Goal: Find specific page/section

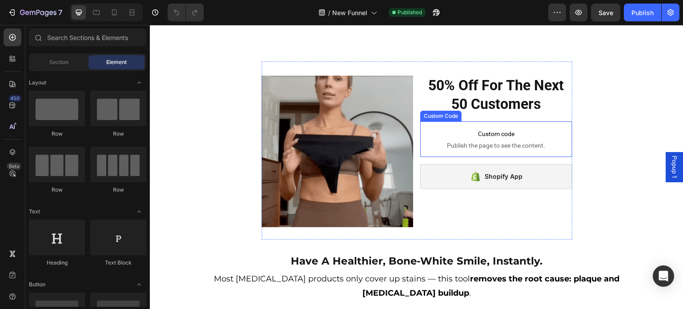
scroll to position [533, 0]
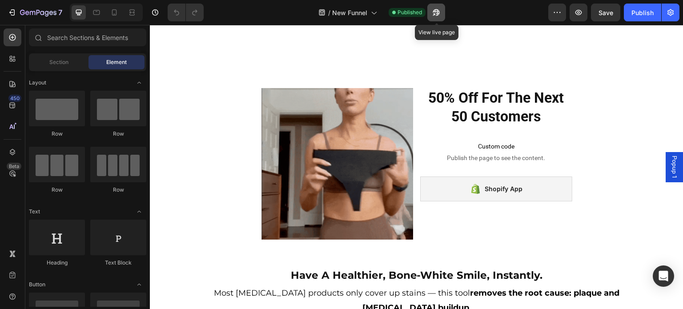
click at [434, 15] on icon "button" at bounding box center [434, 14] width 2 height 2
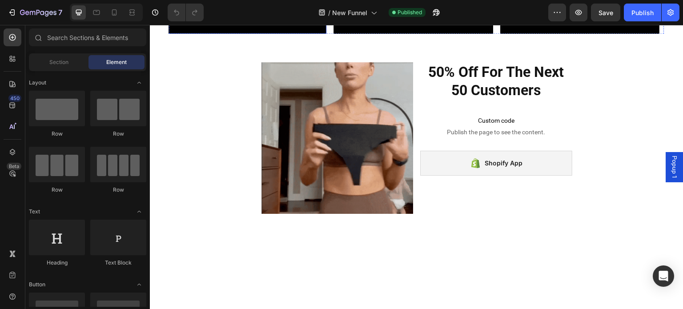
scroll to position [267, 0]
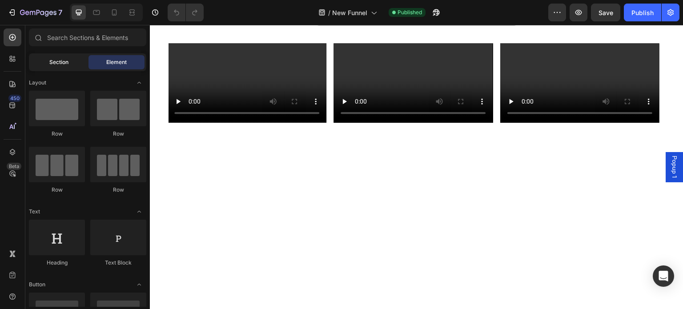
click at [65, 59] on span "Section" at bounding box center [58, 62] width 19 height 8
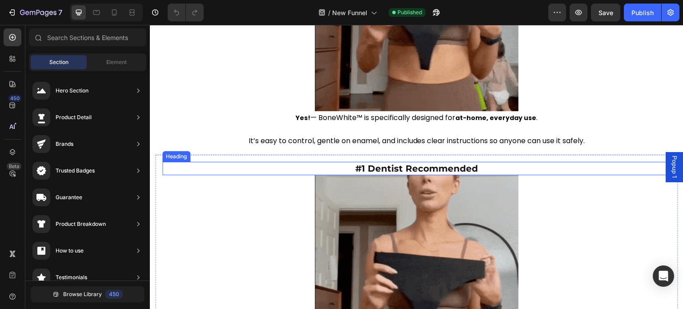
scroll to position [1467, 0]
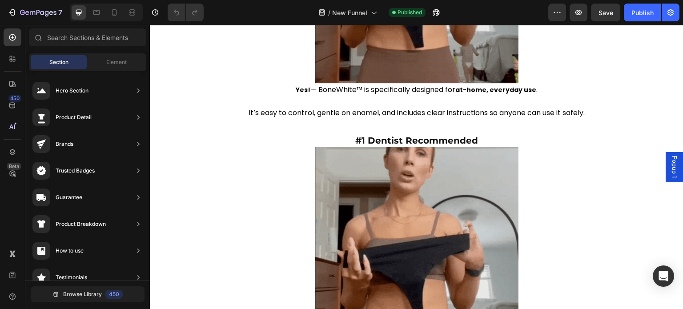
click at [154, 146] on section "Image Yes! — BoneWhite™ is specifically designed for at-home, everyday use . It…" at bounding box center [416, 250] width 533 height 754
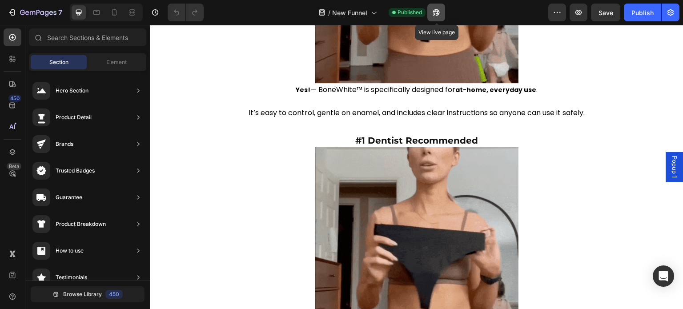
click at [434, 16] on icon "button" at bounding box center [436, 12] width 9 height 9
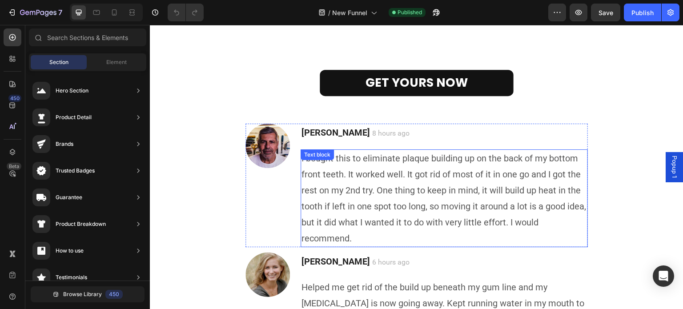
scroll to position [1995, 0]
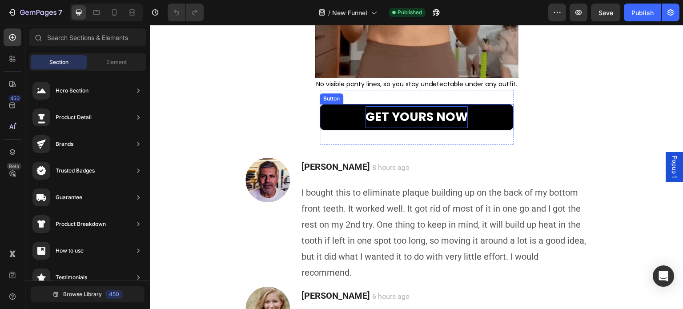
click at [422, 124] on p "GET YOURS NOW" at bounding box center [416, 117] width 102 height 22
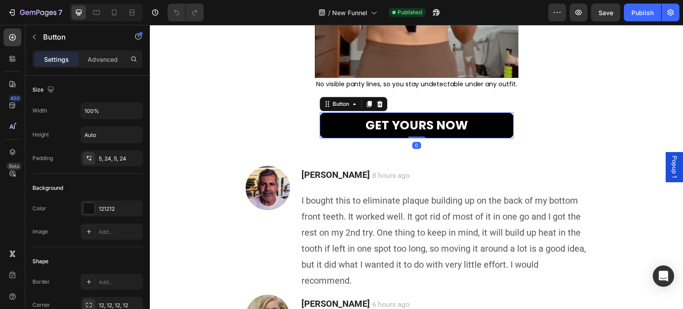
click at [333, 119] on link "GET YOURS NOW" at bounding box center [417, 125] width 194 height 26
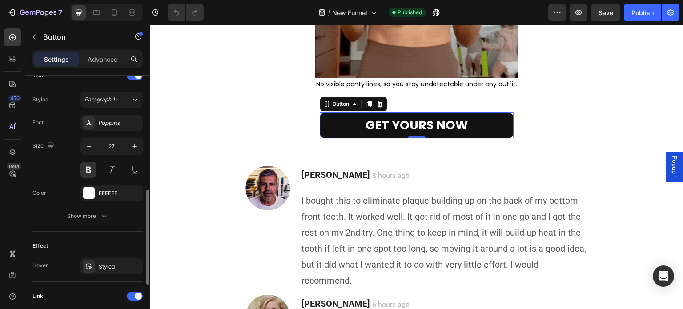
scroll to position [445, 0]
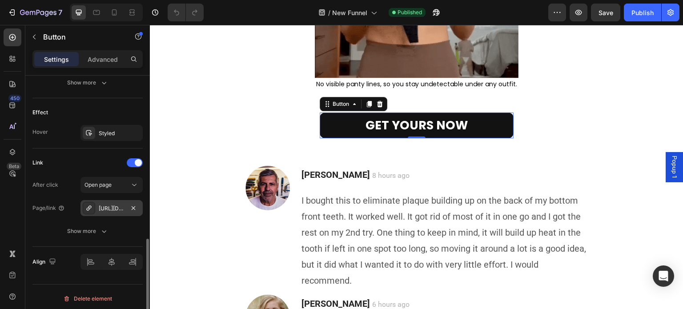
click at [127, 208] on div "[URL][DOMAIN_NAME]™-invisible-thong-sp" at bounding box center [111, 208] width 62 height 16
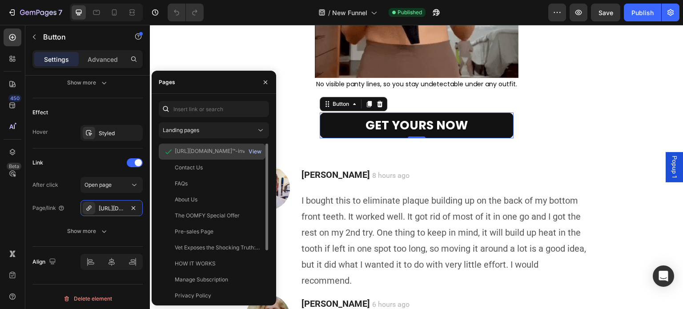
click at [257, 151] on div "View" at bounding box center [255, 152] width 13 height 8
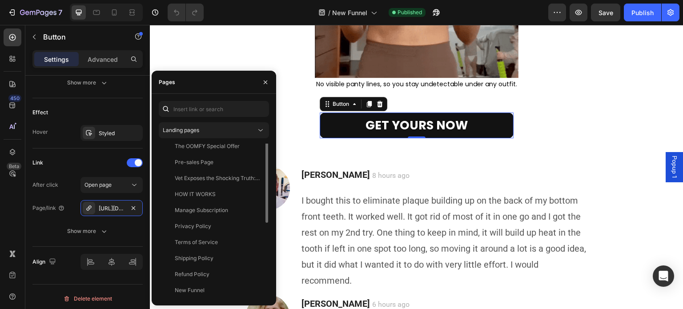
scroll to position [0, 0]
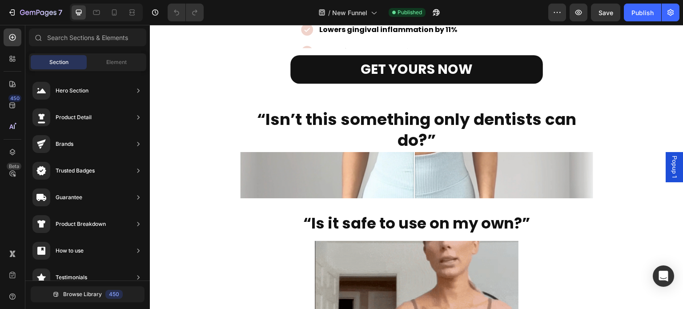
scroll to position [928, 0]
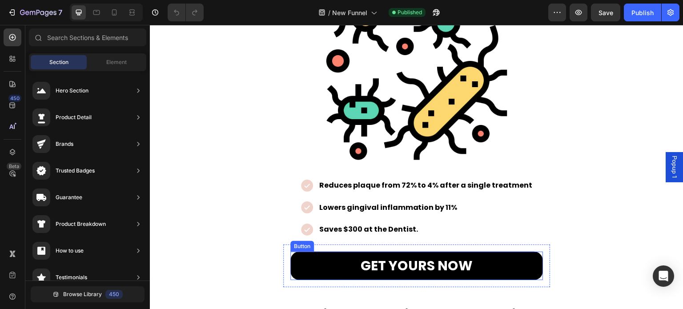
click at [304, 253] on link "GET YOURS NOW" at bounding box center [416, 266] width 253 height 28
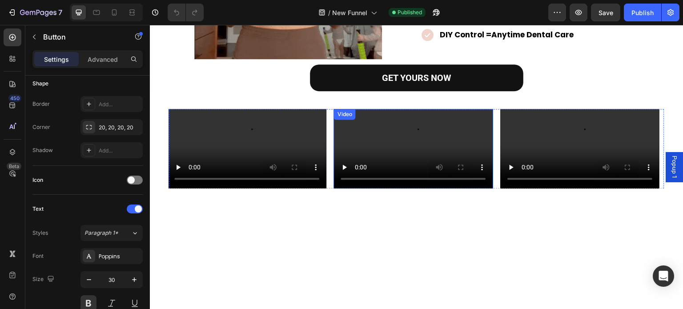
scroll to position [0, 0]
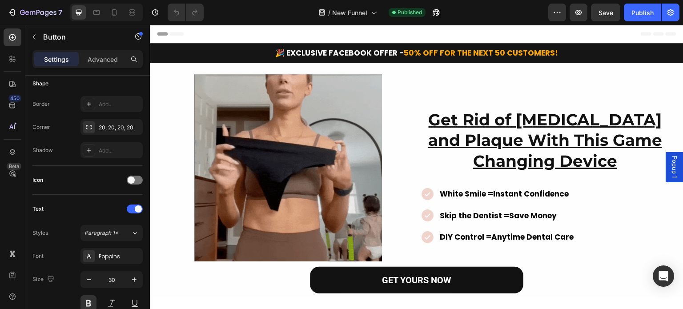
click at [157, 35] on icon at bounding box center [160, 34] width 6 height 6
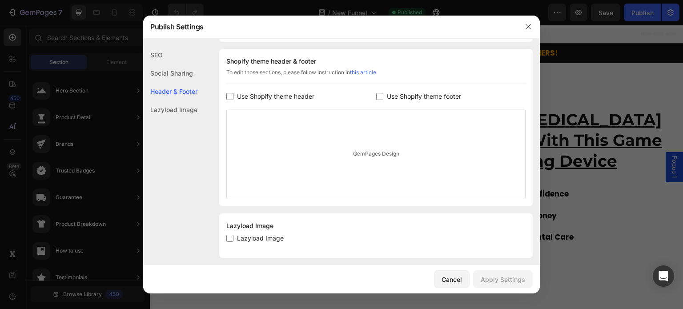
scroll to position [416, 0]
